Goal: Task Accomplishment & Management: Manage account settings

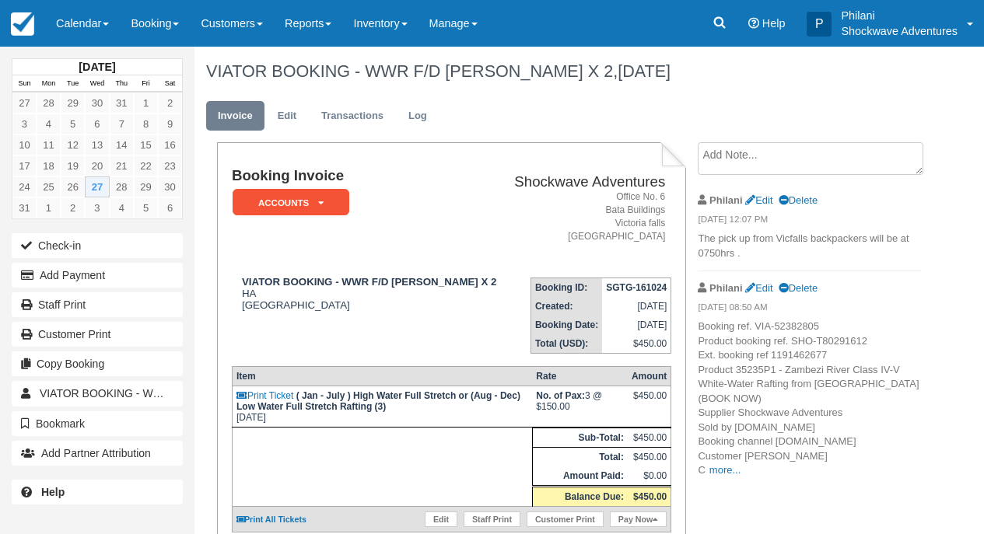
click at [100, 21] on link "Calendar" at bounding box center [82, 23] width 75 height 47
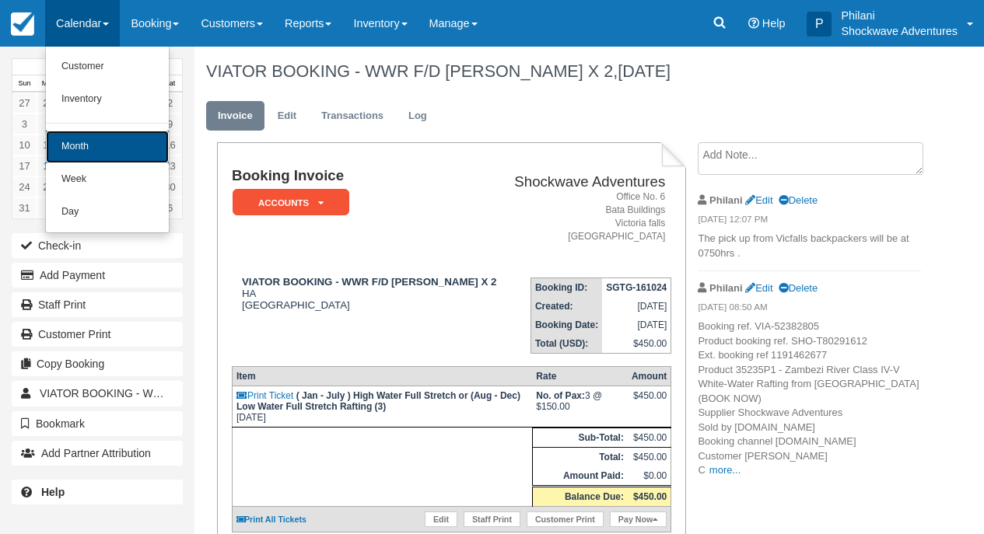
click at [122, 148] on link "Month" at bounding box center [107, 147] width 123 height 33
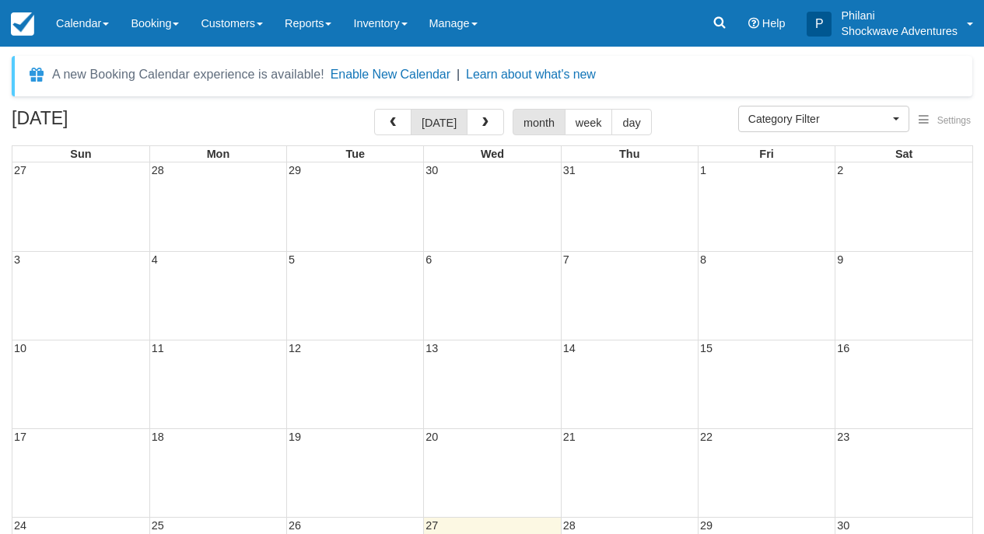
select select
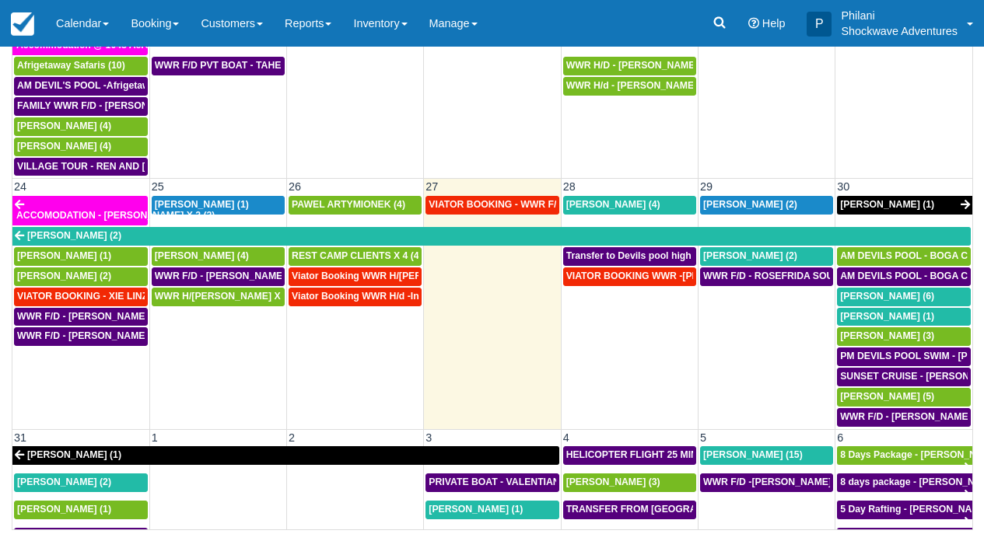
scroll to position [910, 0]
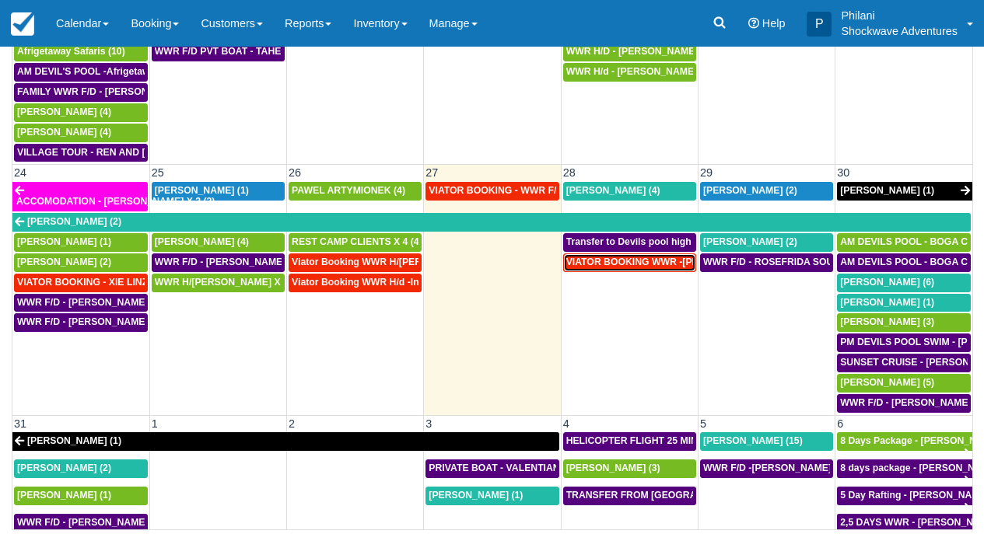
click at [661, 257] on span "VIATOR BOOKING WWR -Reid, Cleon X2 (2)" at bounding box center [678, 262] width 225 height 11
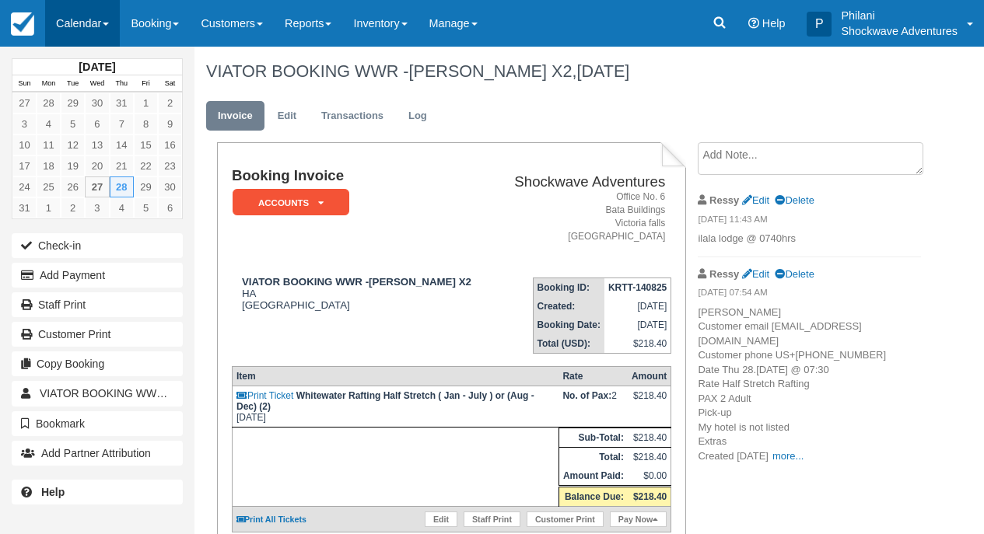
click at [85, 33] on link "Calendar" at bounding box center [82, 23] width 75 height 47
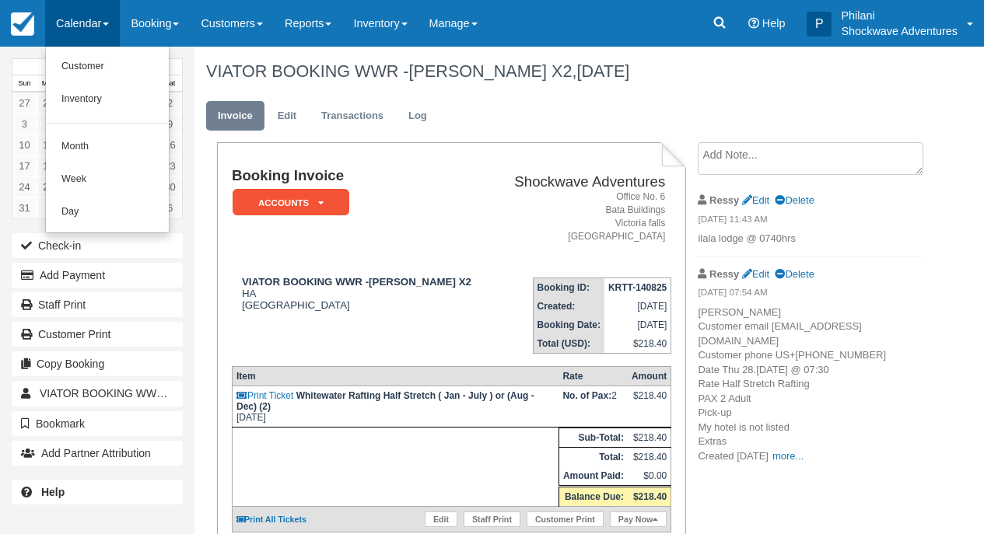
click at [112, 25] on link "Calendar" at bounding box center [82, 23] width 75 height 47
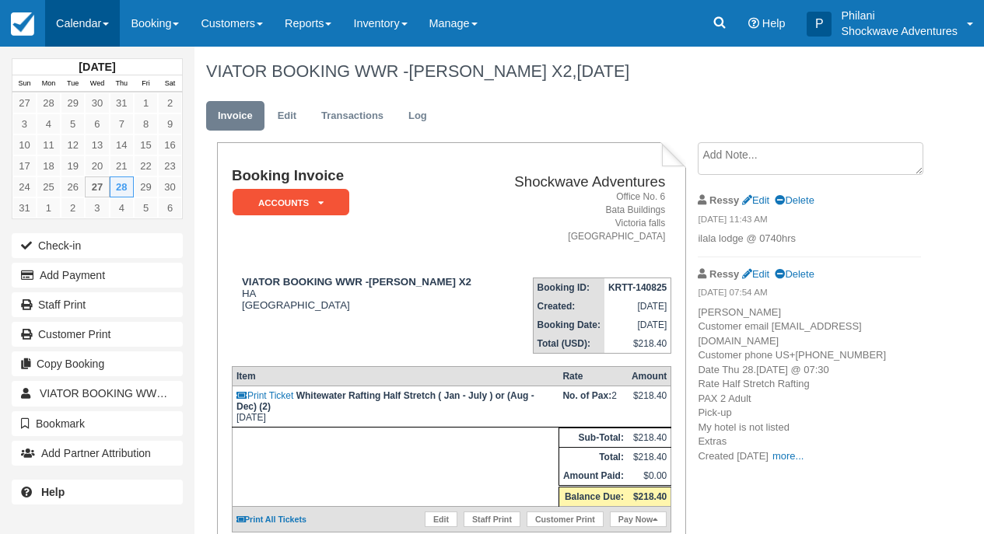
click at [105, 27] on link "Calendar" at bounding box center [82, 23] width 75 height 47
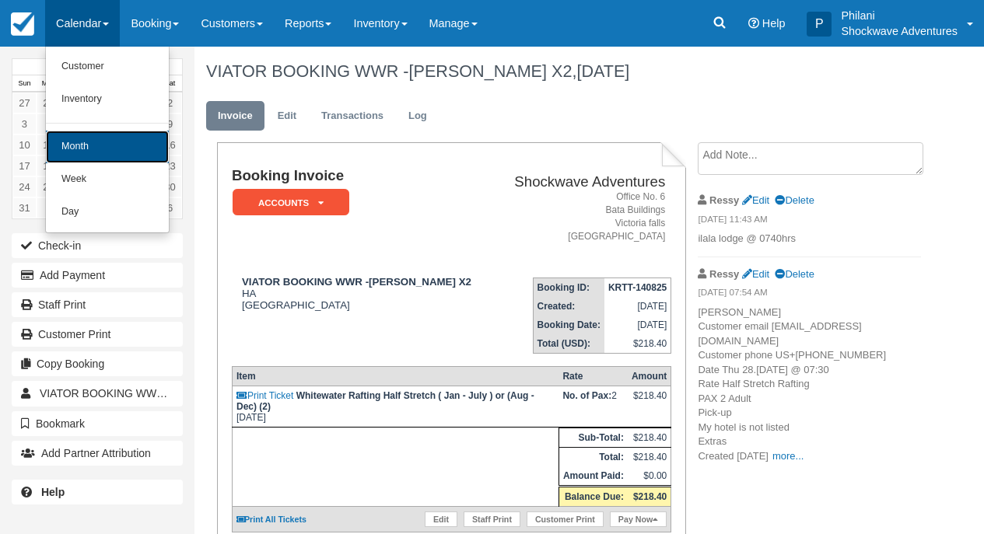
click at [127, 163] on link "Month" at bounding box center [107, 147] width 123 height 33
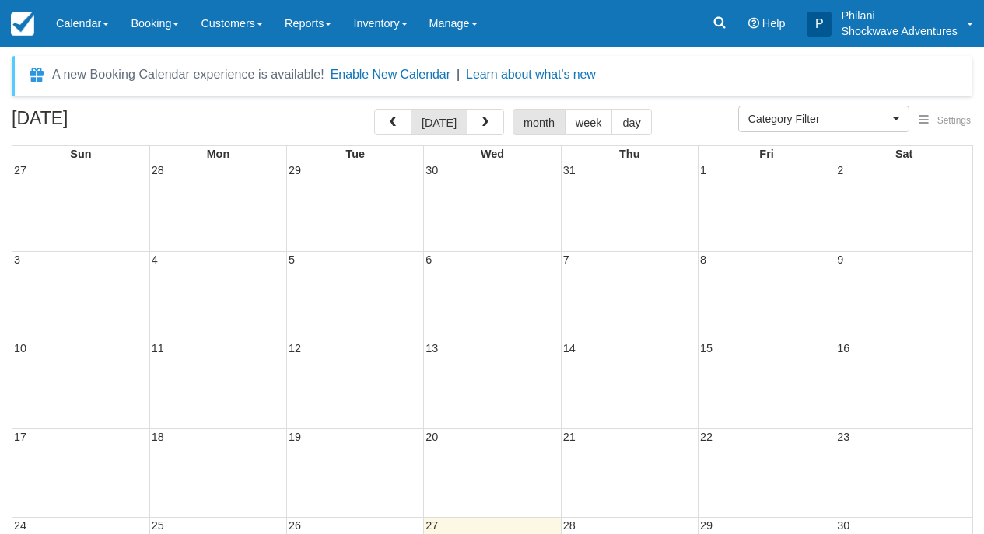
select select
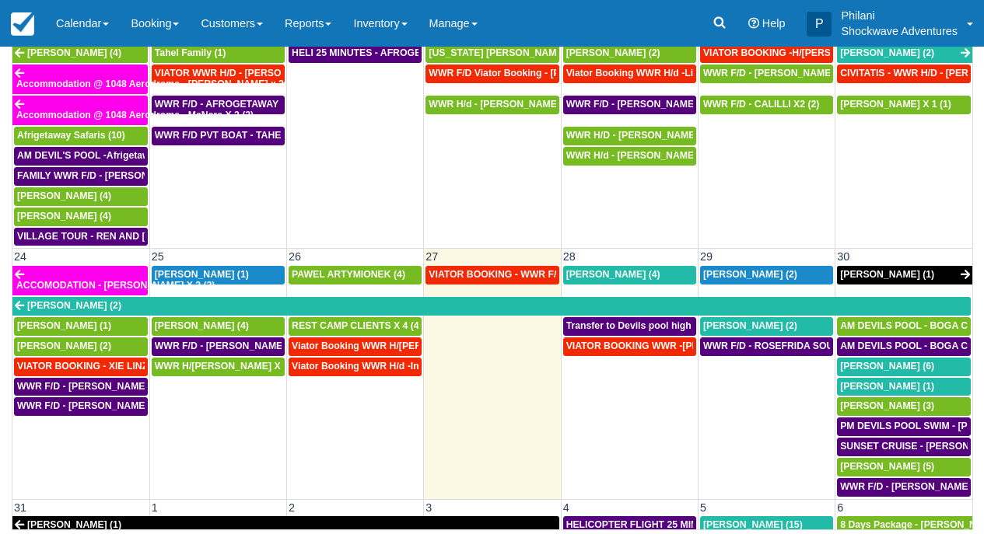
scroll to position [924, 0]
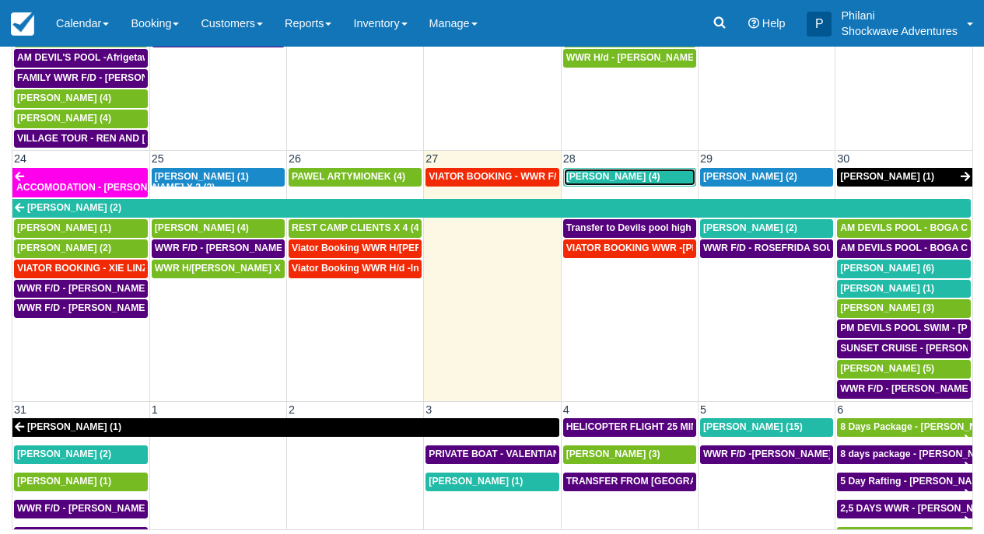
click at [641, 171] on span "[PERSON_NAME] (4)" at bounding box center [613, 176] width 94 height 11
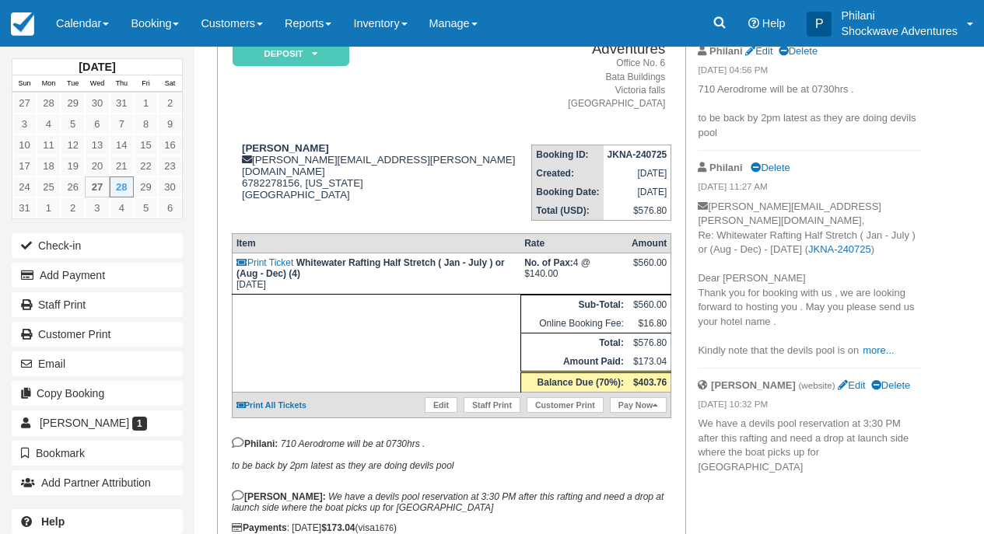
scroll to position [62, 0]
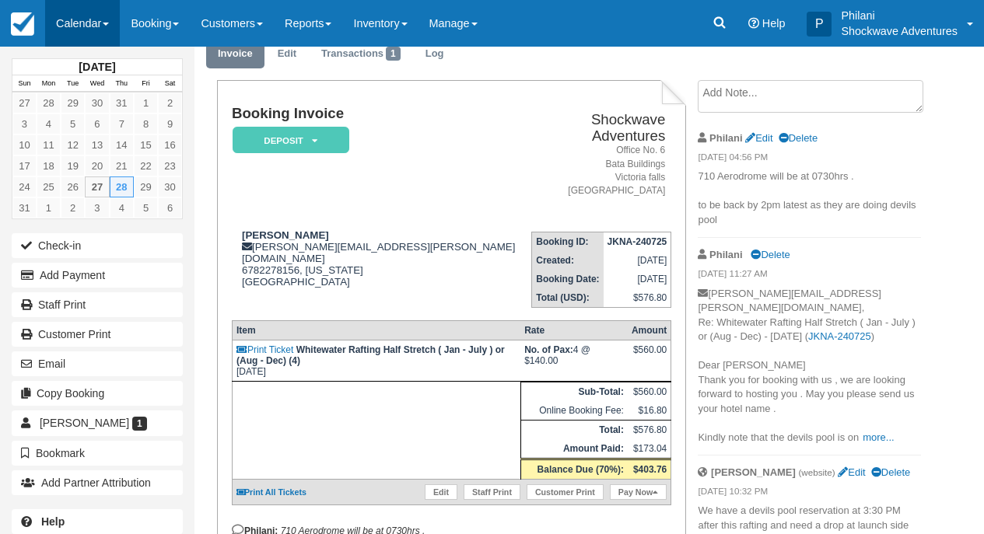
click at [83, 33] on link "Calendar" at bounding box center [82, 23] width 75 height 47
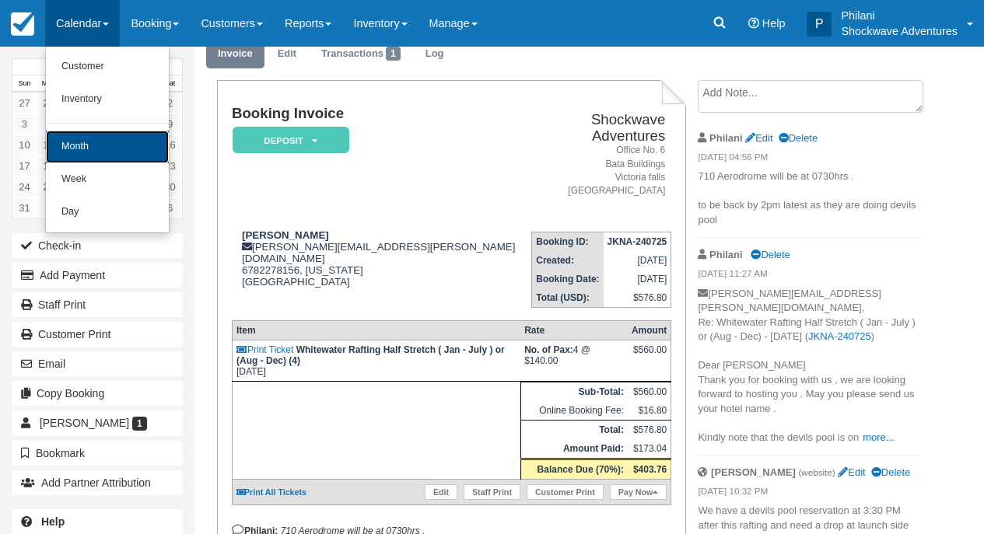
click at [94, 151] on link "Month" at bounding box center [107, 147] width 123 height 33
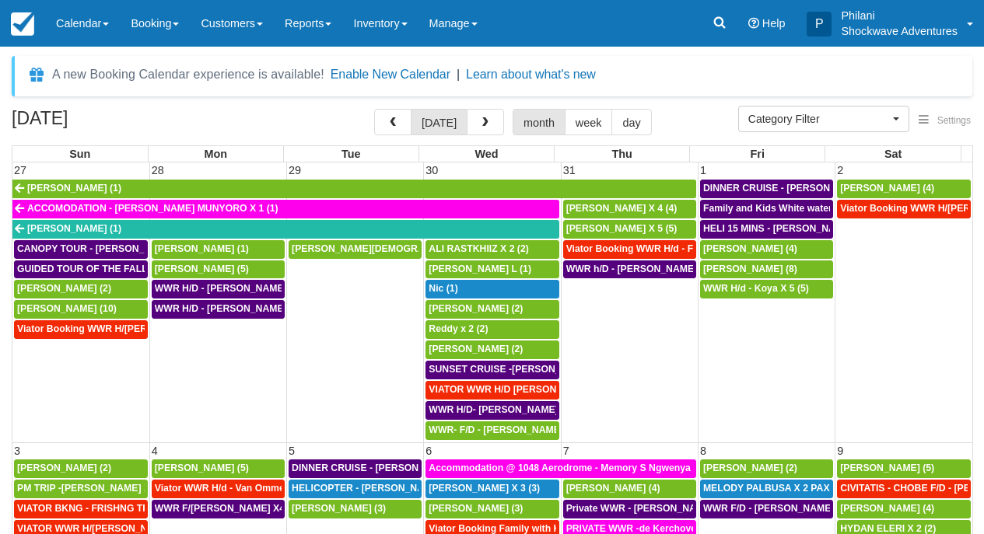
select select
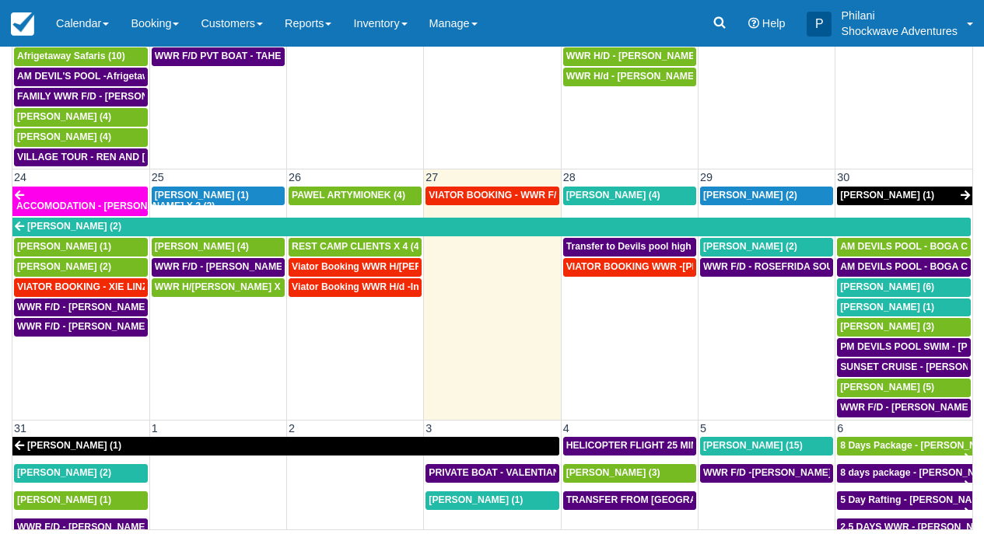
scroll to position [1014, 0]
